Goal: Find specific page/section

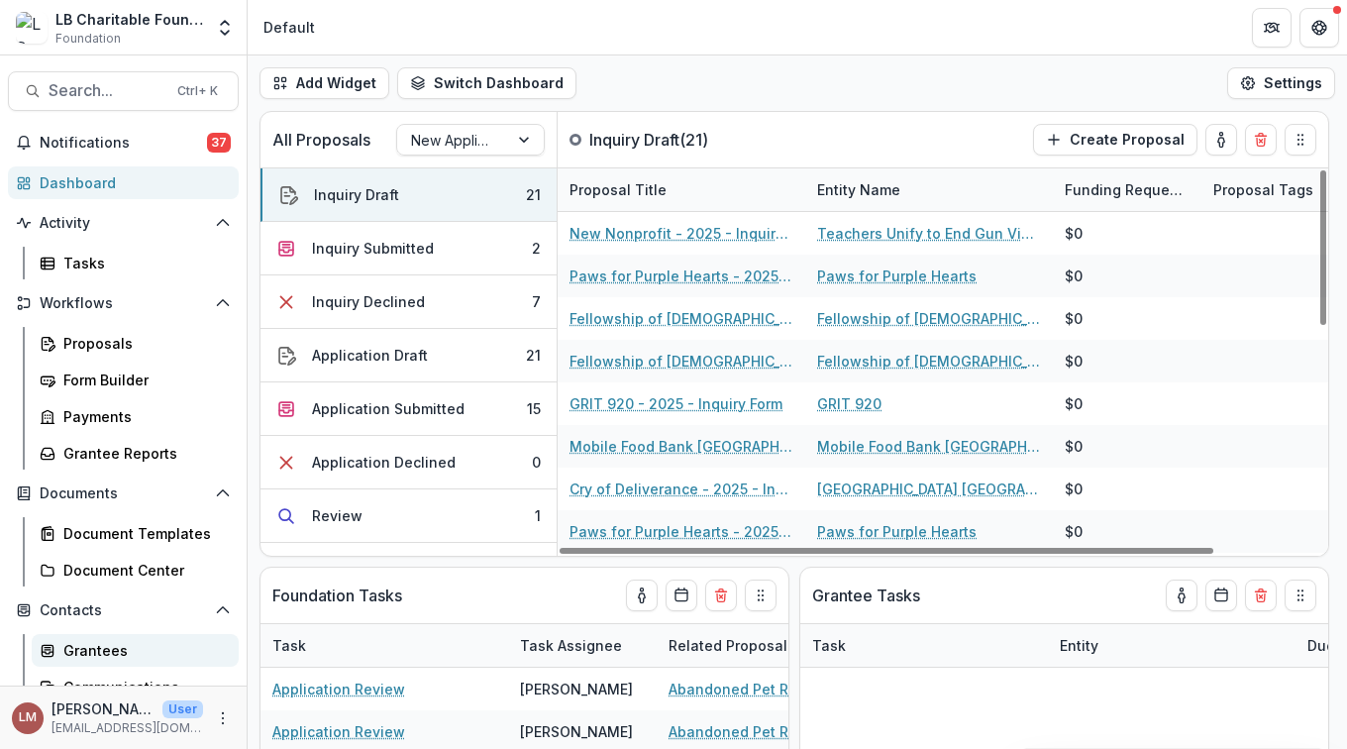
scroll to position [135, 0]
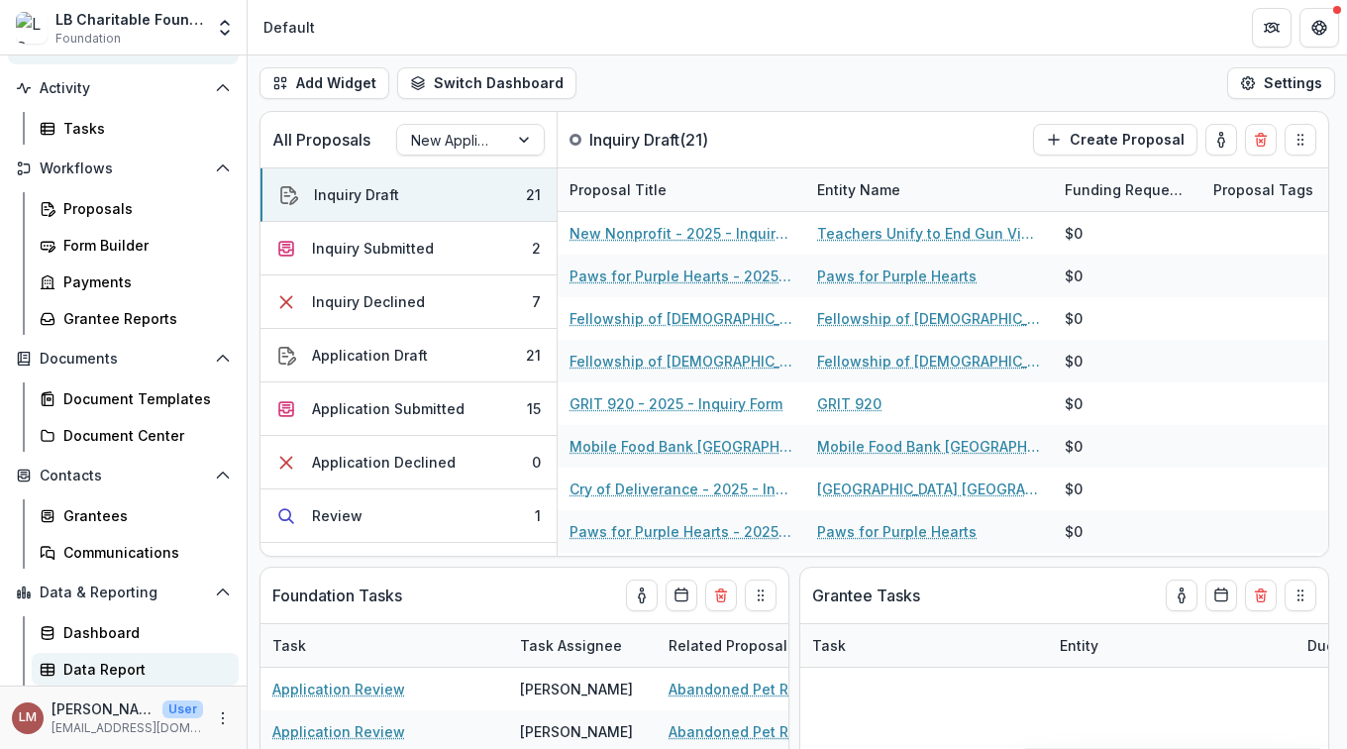
click at [112, 670] on div "Data Report" at bounding box center [142, 669] width 159 height 21
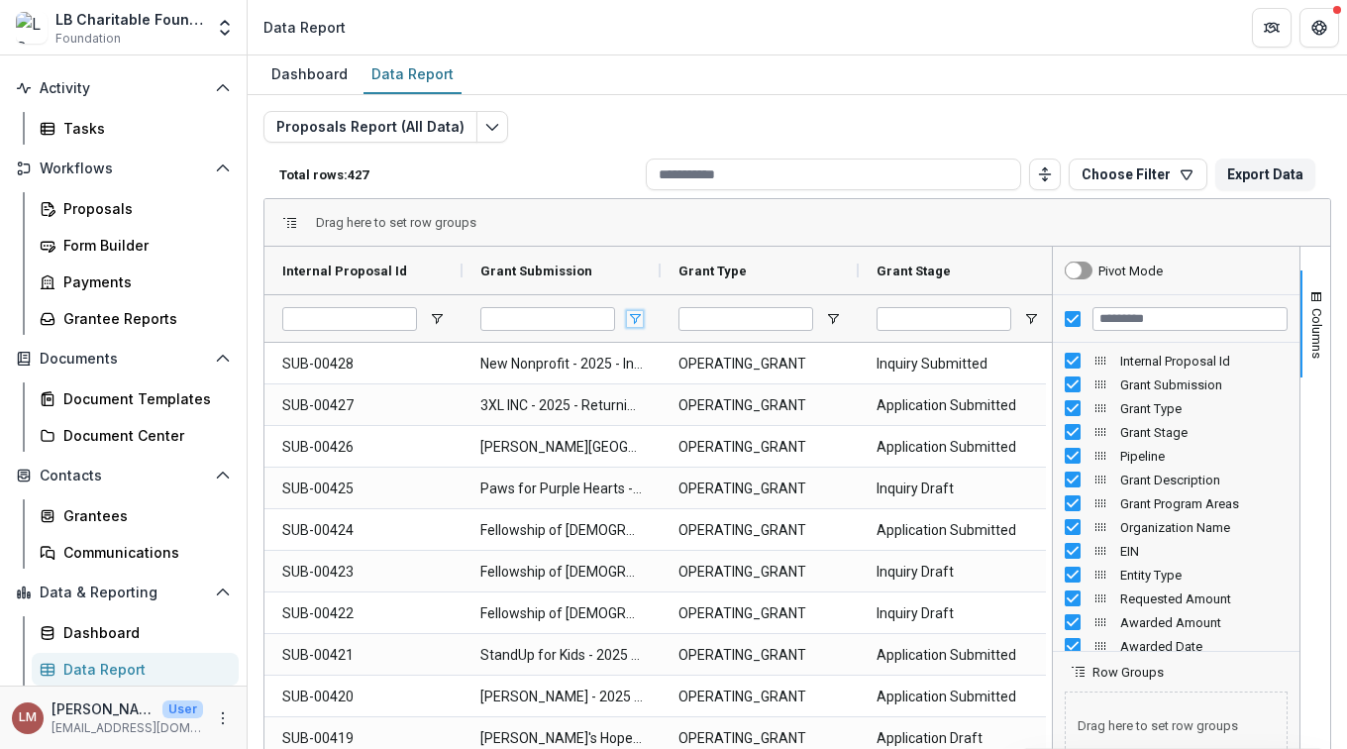
click at [635, 321] on span "Open Filter Menu" at bounding box center [635, 319] width 16 height 16
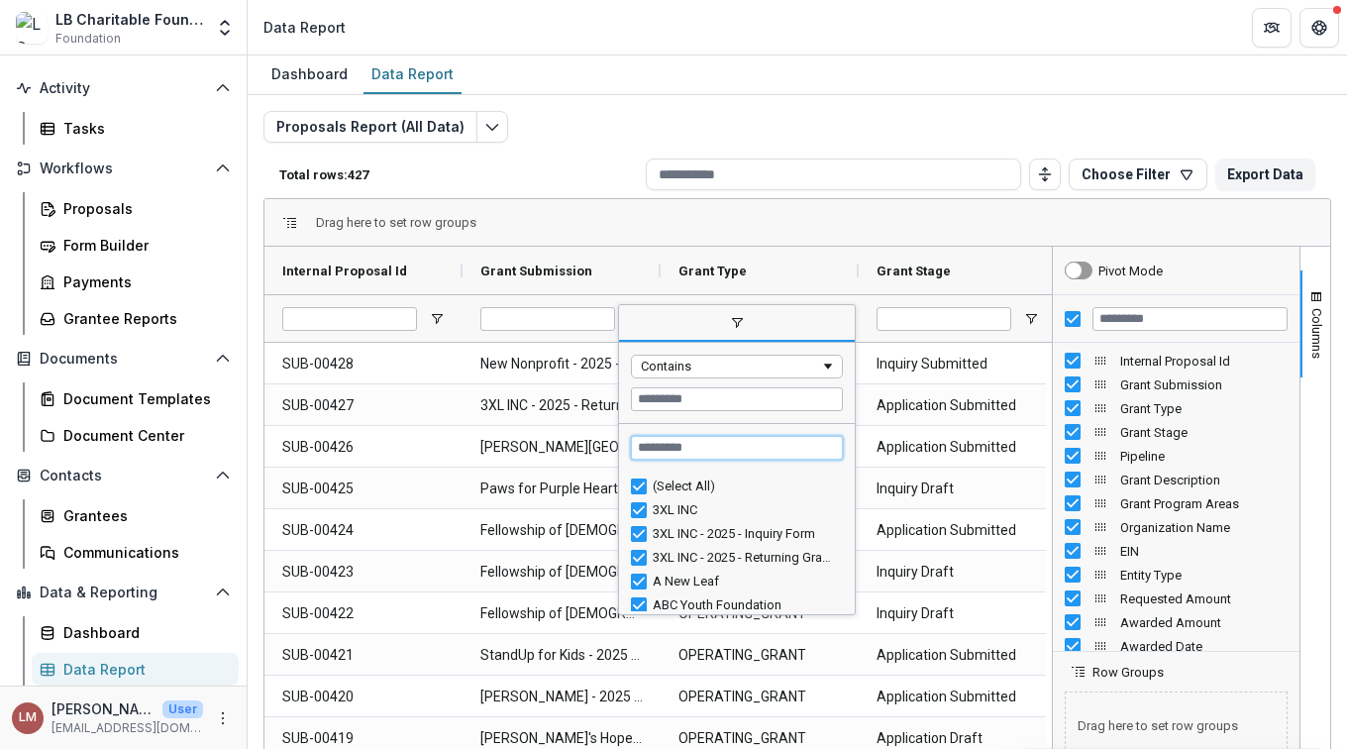
click at [682, 451] on input "Search filter values" at bounding box center [737, 448] width 212 height 24
type input "*"
click at [678, 481] on div "(Select All)" at bounding box center [745, 485] width 184 height 15
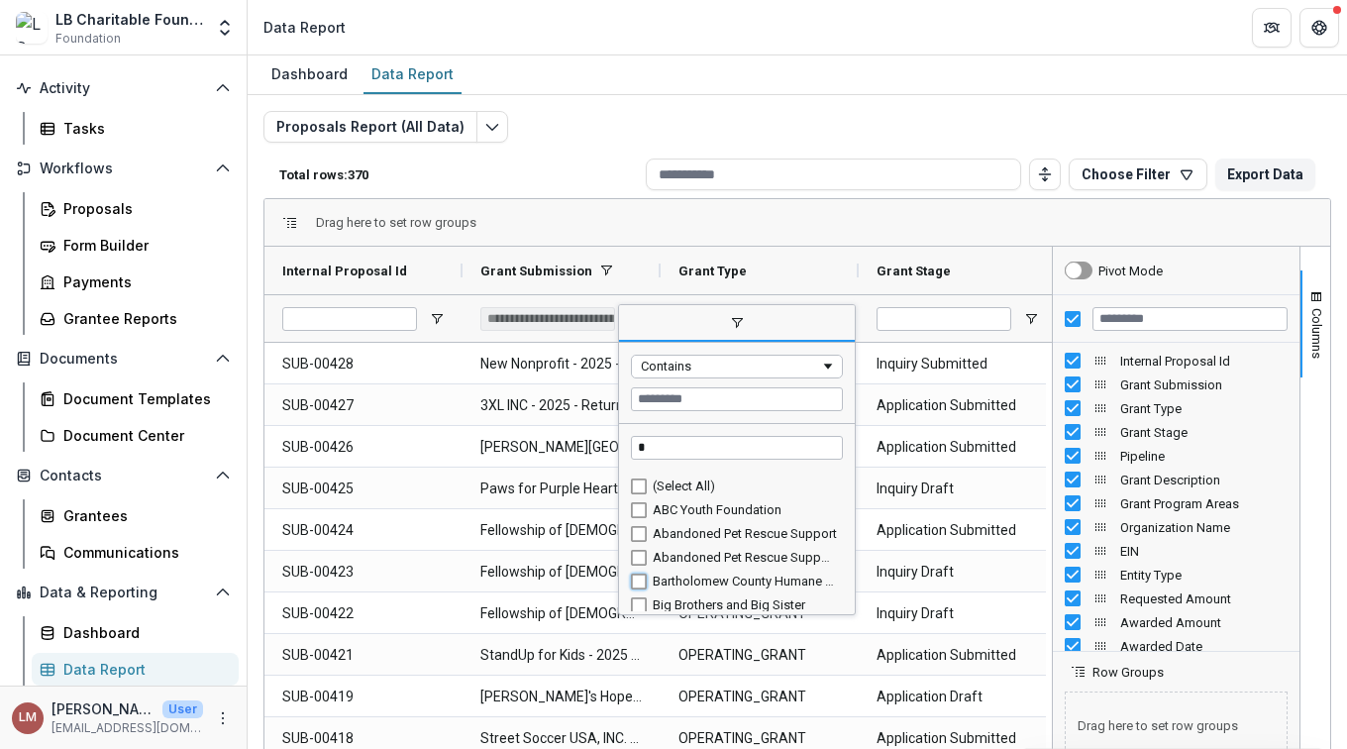
type input "**********"
click at [819, 167] on input at bounding box center [833, 174] width 375 height 32
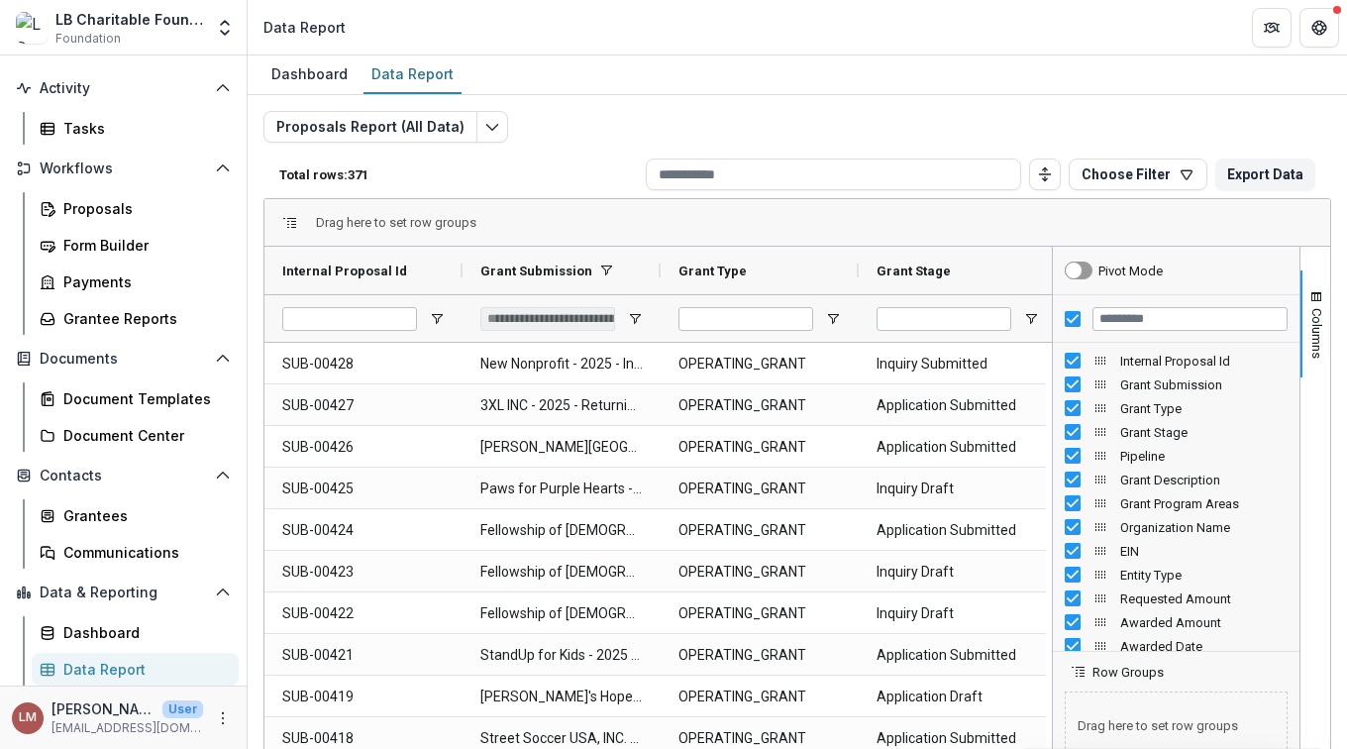
click at [545, 319] on div "**********" at bounding box center [547, 319] width 135 height 24
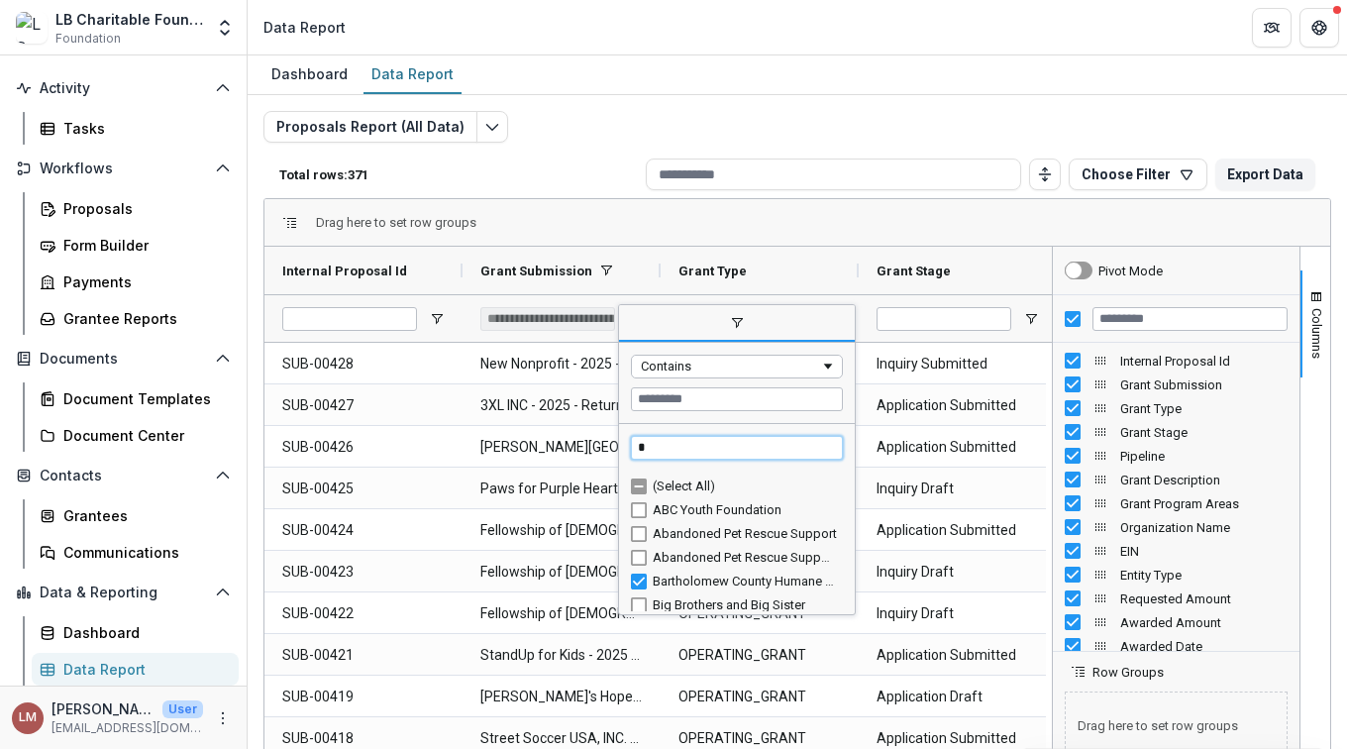
click at [679, 445] on input "*" at bounding box center [737, 448] width 212 height 24
click at [675, 480] on div "(Select All)" at bounding box center [745, 485] width 184 height 15
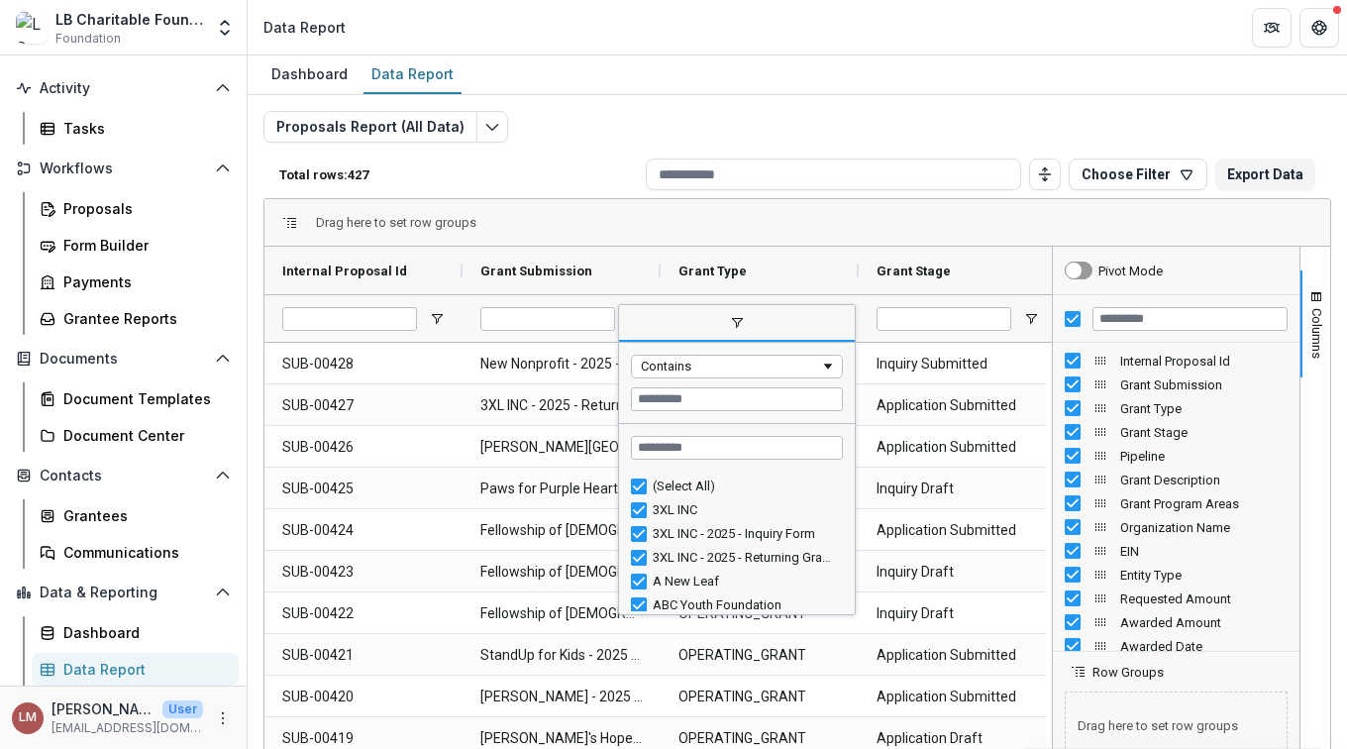
click at [668, 484] on div "(Select All)" at bounding box center [745, 485] width 184 height 15
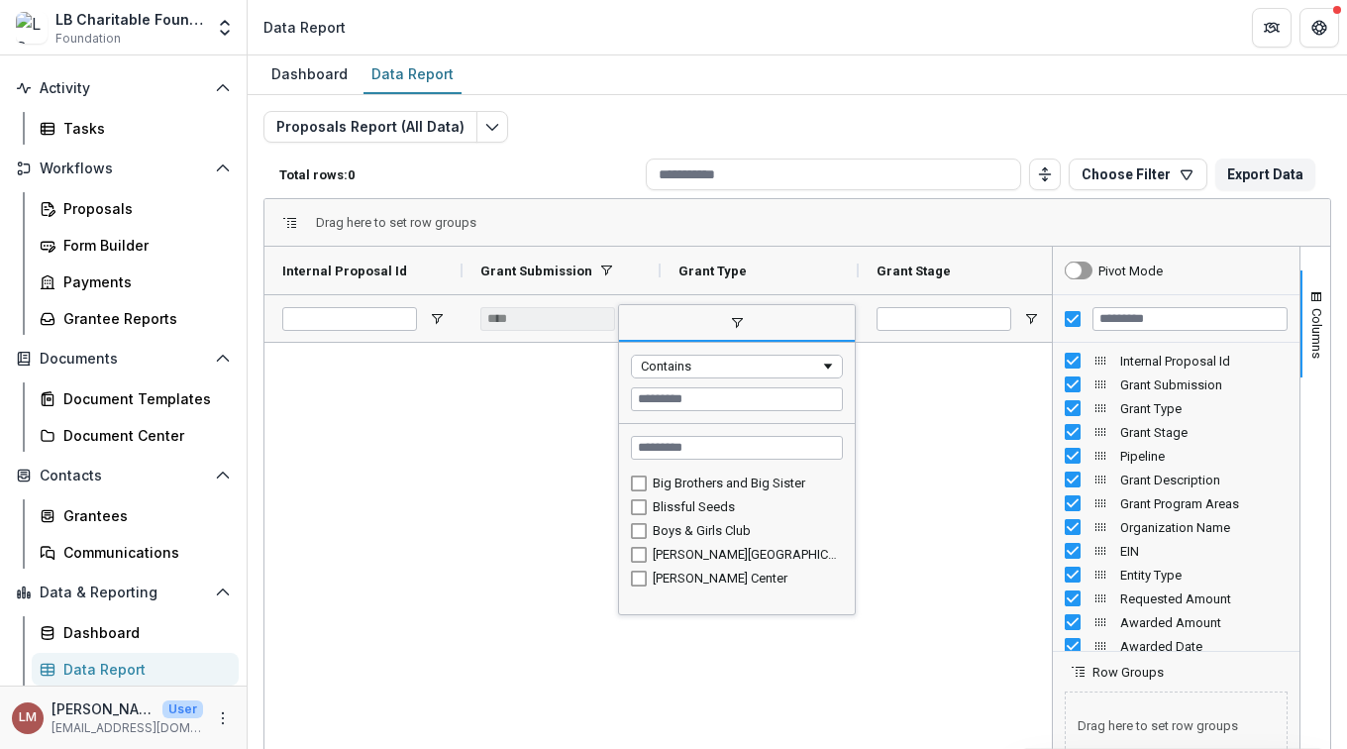
scroll to position [617, 0]
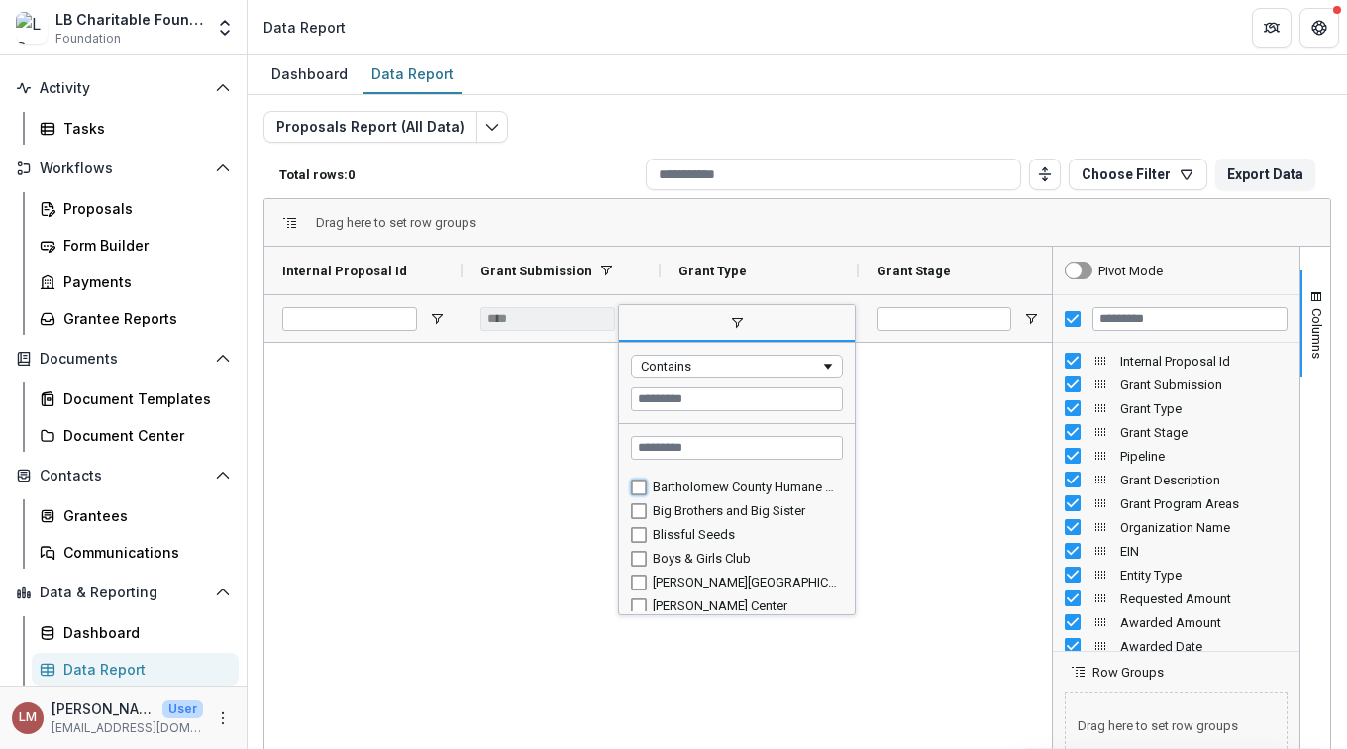
type input "**********"
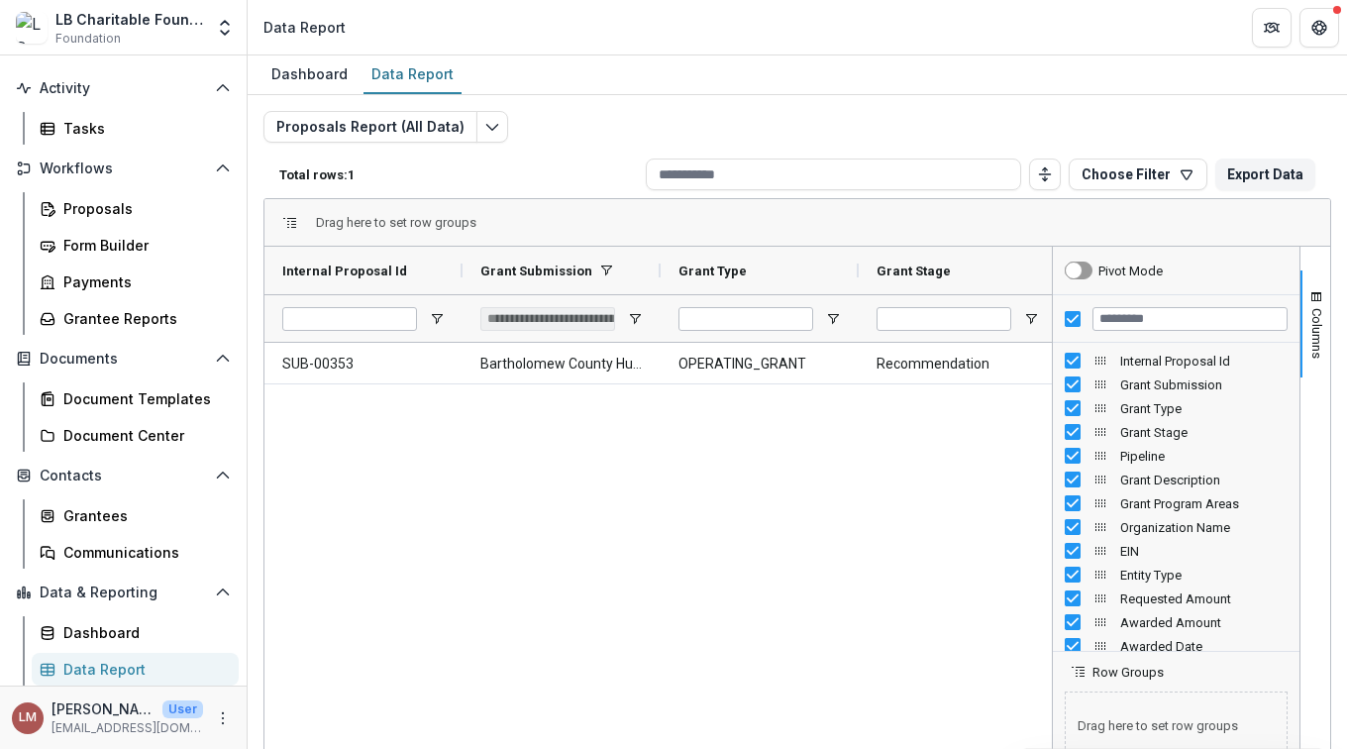
click at [766, 218] on div "Drag here to set row groups" at bounding box center [797, 223] width 1066 height 48
click at [1255, 178] on button "Export Data" at bounding box center [1265, 174] width 100 height 32
